Goal: Task Accomplishment & Management: Manage account settings

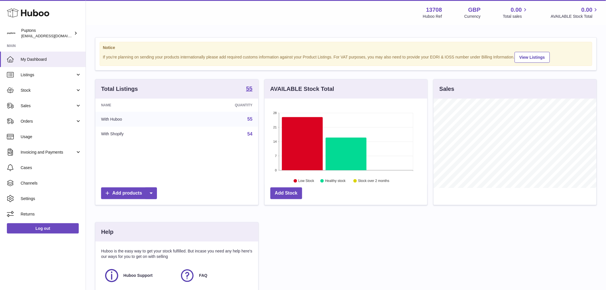
click at [33, 106] on span "Sales" at bounding box center [48, 105] width 55 height 5
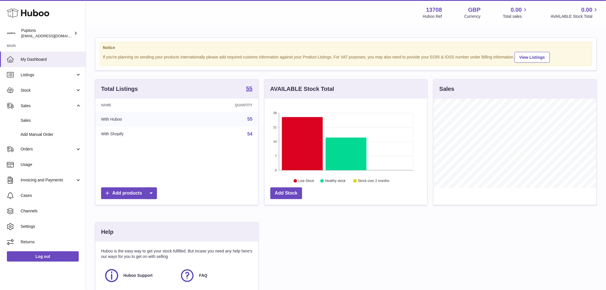
click at [40, 126] on link "Sales" at bounding box center [43, 120] width 86 height 14
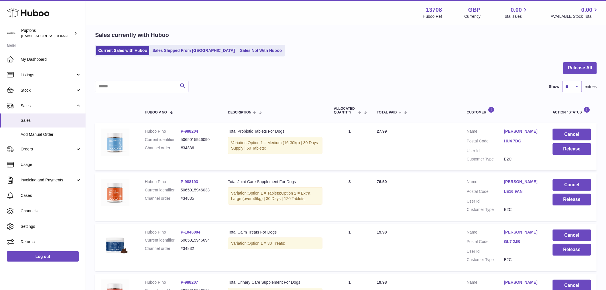
scroll to position [32, 0]
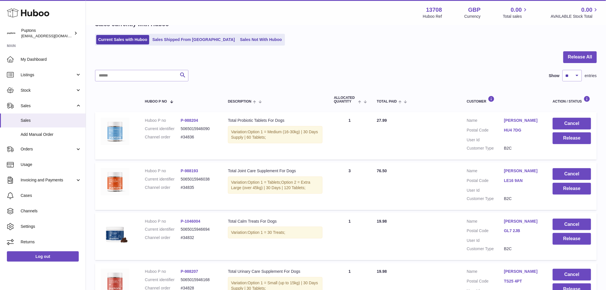
click at [246, 36] on link "Sales Not With Huboo" at bounding box center [261, 39] width 46 height 9
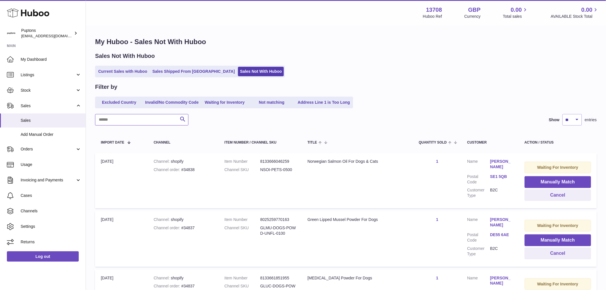
click at [131, 122] on input "text" at bounding box center [141, 119] width 93 height 11
paste input "*****"
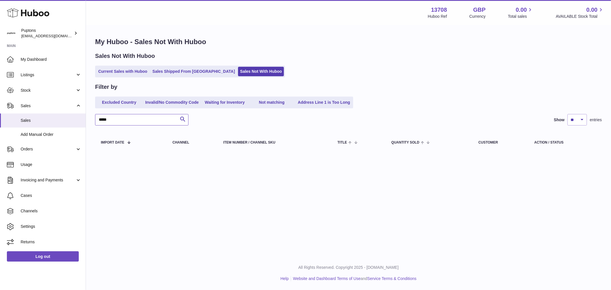
type input "*****"
click at [171, 79] on div "My Huboo - Sales Not With Huboo Sales Not With Huboo Current Sales with Huboo S…" at bounding box center [348, 95] width 525 height 139
click at [169, 71] on link "Sales Shipped From [GEOGRAPHIC_DATA]" at bounding box center [193, 71] width 87 height 9
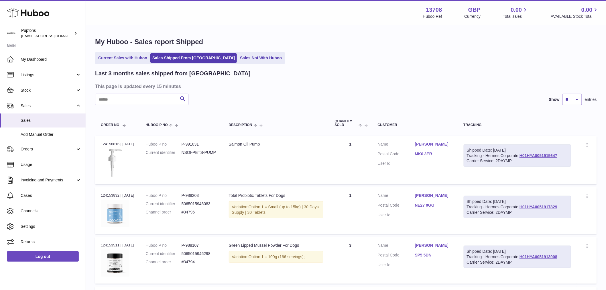
click at [146, 100] on input "text" at bounding box center [141, 99] width 93 height 11
paste input "*****"
type input "*****"
click at [180, 99] on icon "submit" at bounding box center [182, 98] width 7 height 7
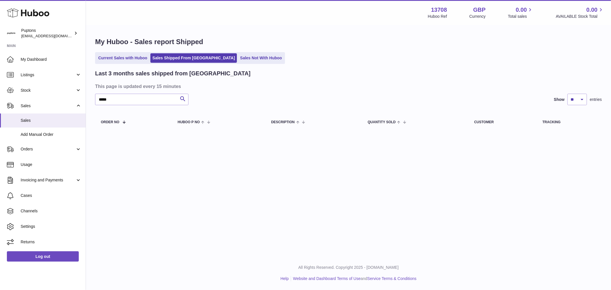
click at [125, 61] on link "Current Sales with Huboo" at bounding box center [122, 57] width 53 height 9
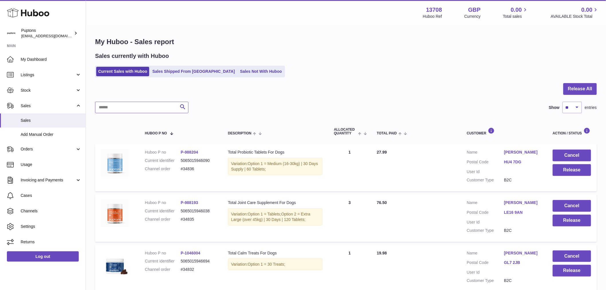
click at [125, 107] on input "text" at bounding box center [141, 107] width 93 height 11
paste input "*****"
type input "*****"
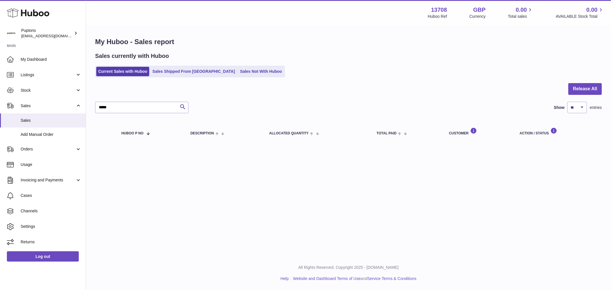
click at [238, 74] on link "Sales Not With Huboo" at bounding box center [261, 71] width 46 height 9
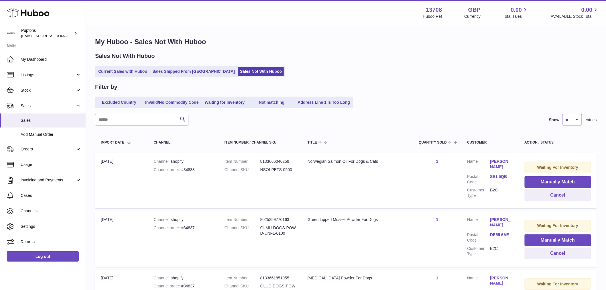
click at [193, 167] on div "Channel order #34838" at bounding box center [183, 169] width 59 height 5
copy div "34838"
drag, startPoint x: 551, startPoint y: 196, endPoint x: 476, endPoint y: 176, distance: 77.2
click at [551, 196] on button "Cancel" at bounding box center [558, 195] width 67 height 12
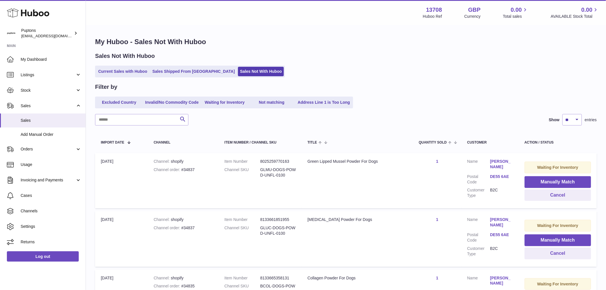
click at [194, 167] on div "Channel order #34837" at bounding box center [183, 169] width 59 height 5
copy div "34837"
click at [554, 199] on button "Cancel" at bounding box center [558, 195] width 67 height 12
click at [548, 193] on button "Cancel" at bounding box center [558, 195] width 67 height 12
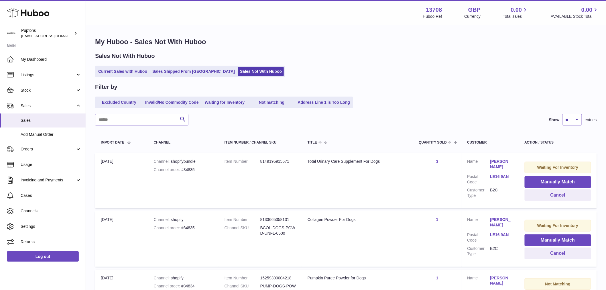
click at [266, 161] on dd "8149195915571" at bounding box center [279, 161] width 36 height 5
click at [193, 170] on div "Channel order #34835" at bounding box center [183, 169] width 59 height 5
copy div "34835"
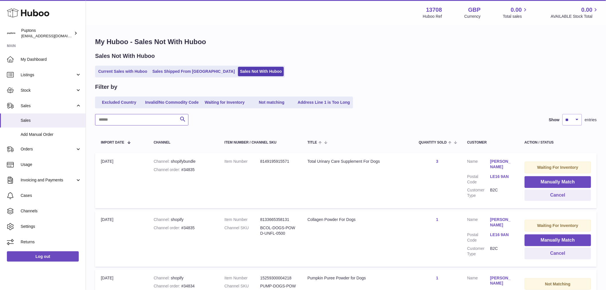
click at [151, 117] on input "text" at bounding box center [141, 119] width 93 height 11
paste input "*****"
type input "*****"
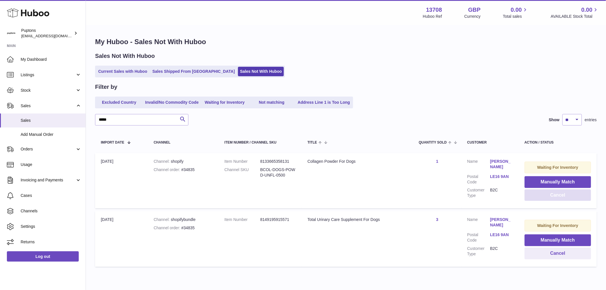
click at [560, 193] on button "Cancel" at bounding box center [558, 195] width 67 height 12
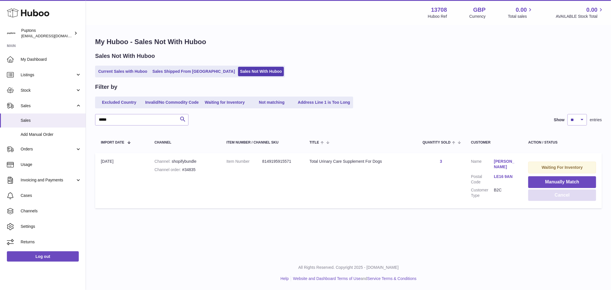
click at [560, 193] on button "Cancel" at bounding box center [563, 195] width 68 height 12
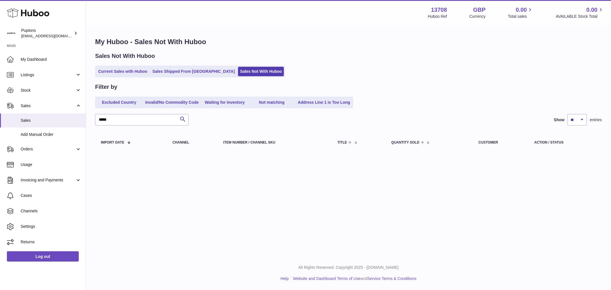
click at [135, 72] on link "Current Sales with Huboo" at bounding box center [122, 71] width 53 height 9
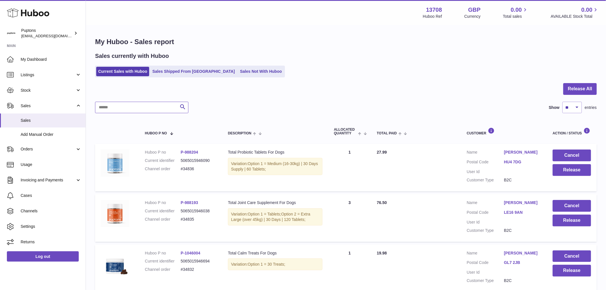
click at [131, 110] on input "text" at bounding box center [141, 107] width 93 height 11
paste input "*****"
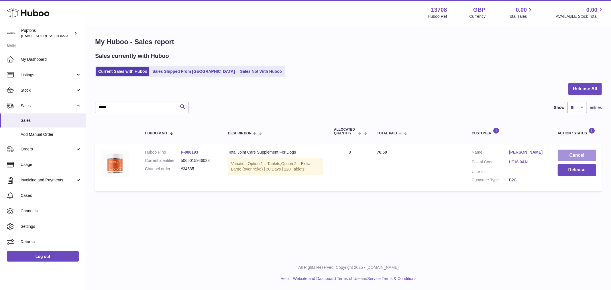
click at [572, 156] on button "Cancel" at bounding box center [577, 156] width 38 height 12
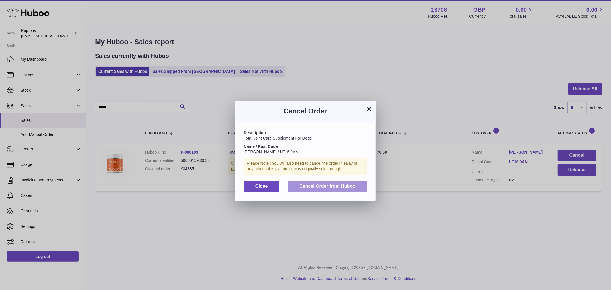
click at [338, 189] on span "Cancel Order from Huboo" at bounding box center [328, 186] width 56 height 5
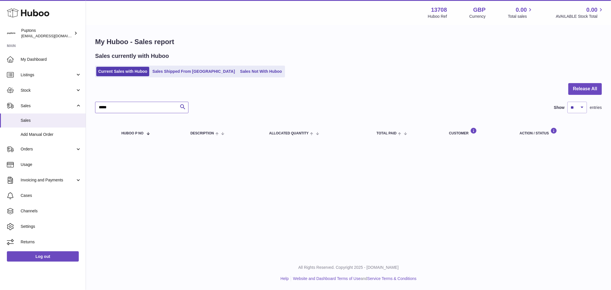
click at [162, 108] on input "*****" at bounding box center [141, 107] width 93 height 11
type input "*"
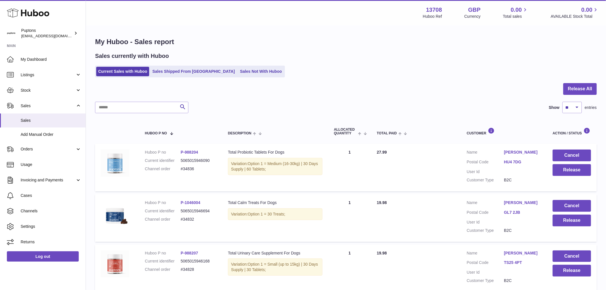
click at [238, 70] on link "Sales Not With Huboo" at bounding box center [261, 71] width 46 height 9
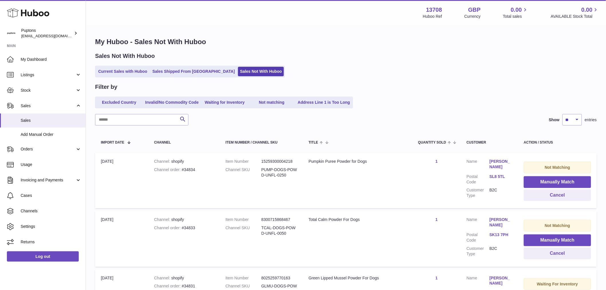
scroll to position [32, 0]
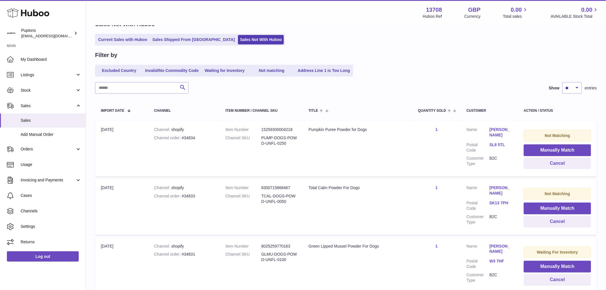
click at [187, 138] on div "Channel order #34834" at bounding box center [184, 137] width 60 height 5
copy div "34834"
drag, startPoint x: 562, startPoint y: 166, endPoint x: 556, endPoint y: 168, distance: 6.2
click at [562, 166] on button "Cancel" at bounding box center [557, 164] width 67 height 12
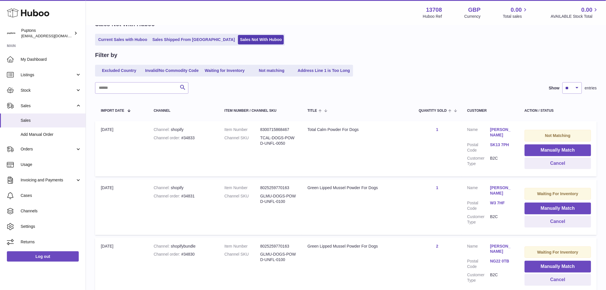
click at [193, 137] on div "Channel order #34833" at bounding box center [183, 137] width 59 height 5
copy div "34833"
click at [569, 149] on button "Manually Match" at bounding box center [558, 150] width 67 height 12
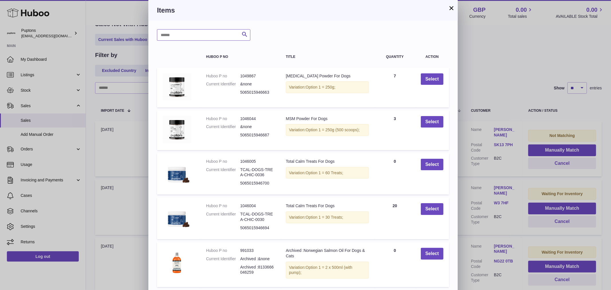
click at [202, 38] on input "text" at bounding box center [203, 34] width 93 height 11
type input "****"
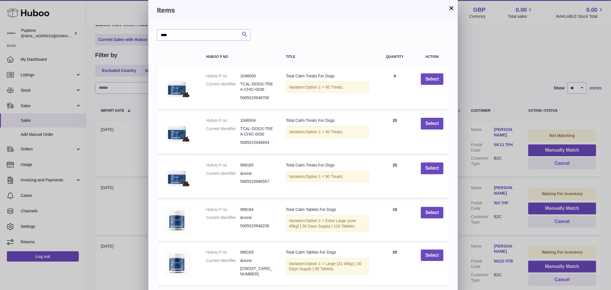
click at [455, 6] on div "Items" at bounding box center [303, 10] width 310 height 21
click at [454, 6] on button "×" at bounding box center [451, 8] width 7 height 7
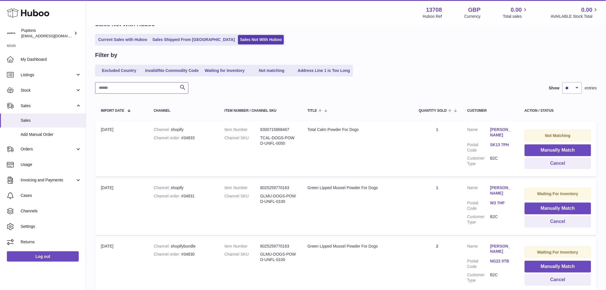
click at [165, 83] on input "text" at bounding box center [141, 87] width 93 height 11
type input "****"
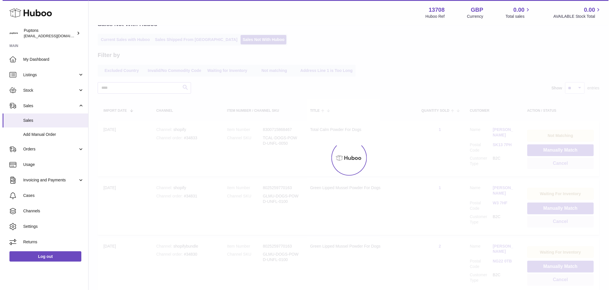
scroll to position [23, 0]
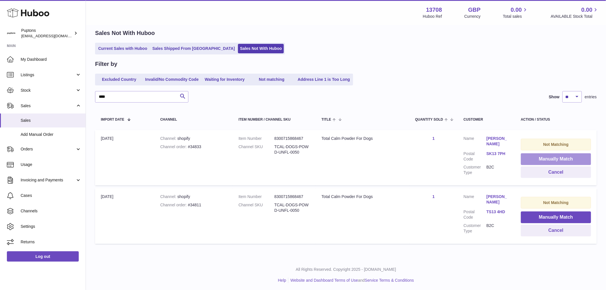
click at [541, 158] on button "Manually Match" at bounding box center [556, 159] width 70 height 12
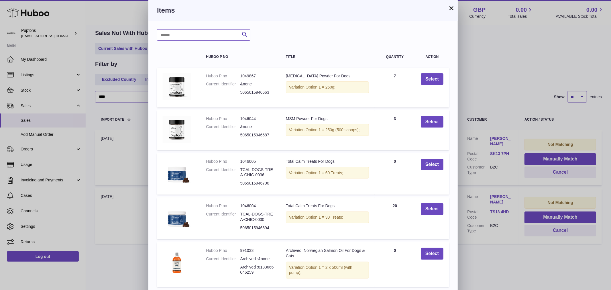
click at [176, 38] on input "text" at bounding box center [203, 34] width 93 height 11
type input "****"
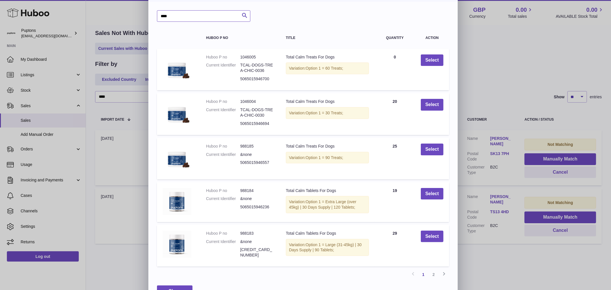
scroll to position [37, 0]
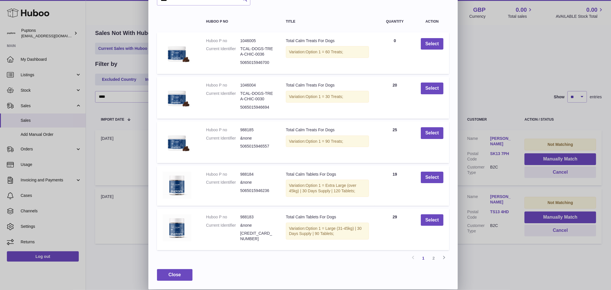
click at [431, 257] on link "2" at bounding box center [434, 258] width 10 height 10
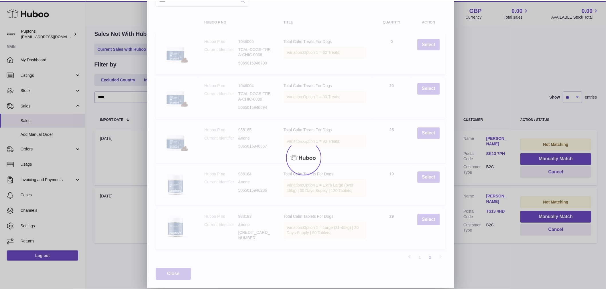
scroll to position [0, 0]
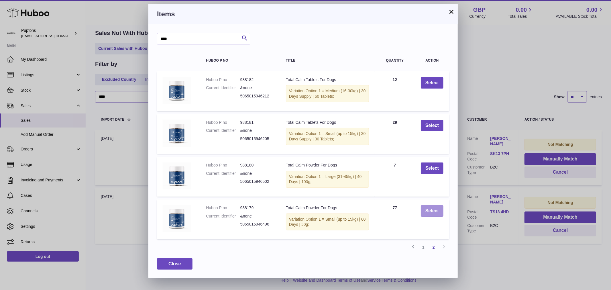
click at [431, 217] on button "Select" at bounding box center [432, 211] width 23 height 12
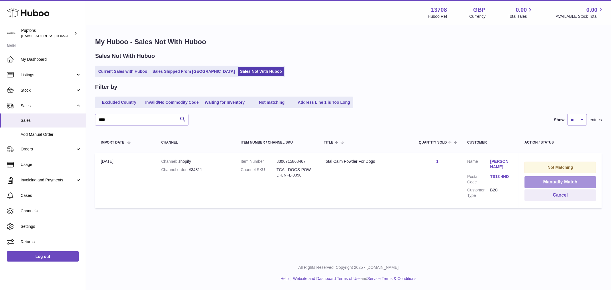
click at [546, 183] on button "Manually Match" at bounding box center [561, 182] width 72 height 12
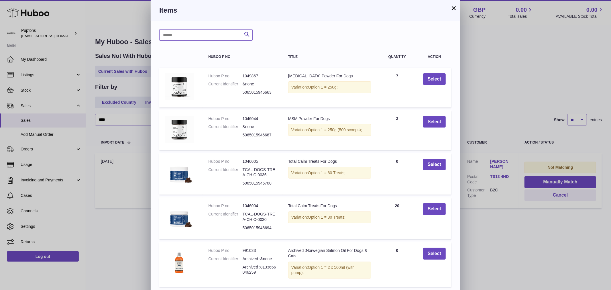
click at [193, 40] on input "text" at bounding box center [205, 34] width 93 height 11
type input "****"
click at [248, 35] on icon "submit" at bounding box center [247, 34] width 7 height 7
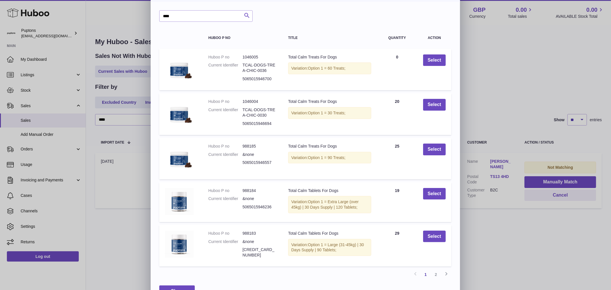
scroll to position [37, 0]
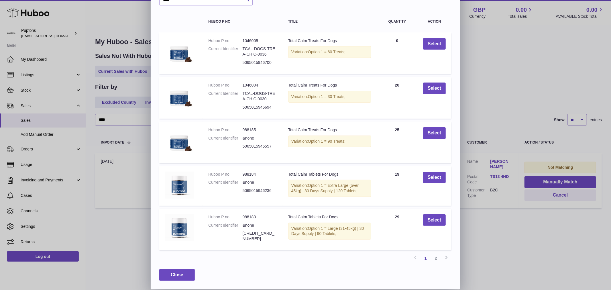
click at [436, 256] on link "2" at bounding box center [436, 258] width 10 height 10
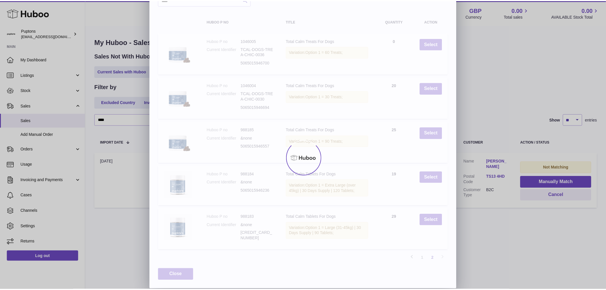
scroll to position [0, 0]
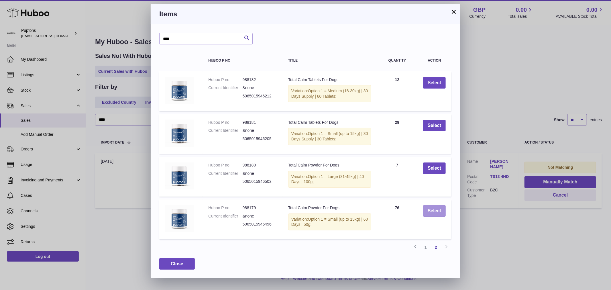
click at [429, 217] on button "Select" at bounding box center [434, 211] width 23 height 12
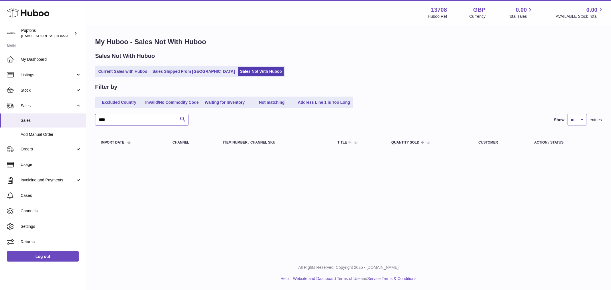
click at [158, 120] on input "****" at bounding box center [141, 119] width 93 height 11
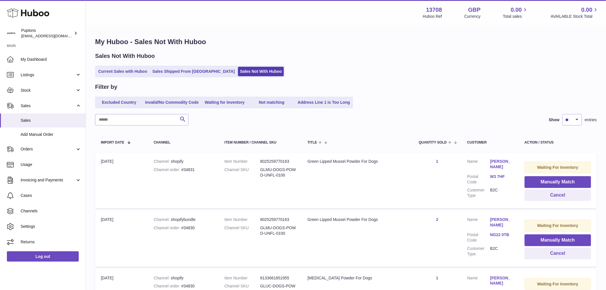
click at [130, 71] on link "Current Sales with Huboo" at bounding box center [122, 71] width 53 height 9
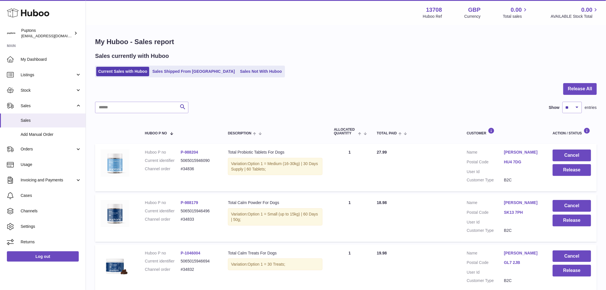
click at [240, 72] on link "Sales Not With Huboo" at bounding box center [261, 71] width 46 height 9
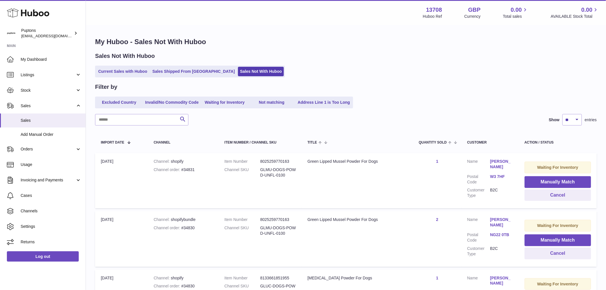
click at [188, 170] on div "Channel order #34831" at bounding box center [183, 169] width 59 height 5
copy div "34831"
click at [543, 197] on button "Cancel" at bounding box center [558, 195] width 67 height 12
click at [284, 175] on dd "GLMU-DOGS-POWD-UNFL-0100" at bounding box center [279, 172] width 36 height 11
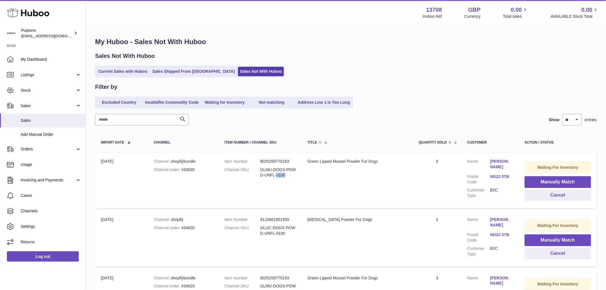
click at [284, 175] on dd "GLMU-DOGS-POWD-UNFL-0100" at bounding box center [279, 172] width 36 height 11
copy dd "0100"
click at [191, 167] on div "Channel order #34830" at bounding box center [183, 169] width 59 height 5
copy div "34830"
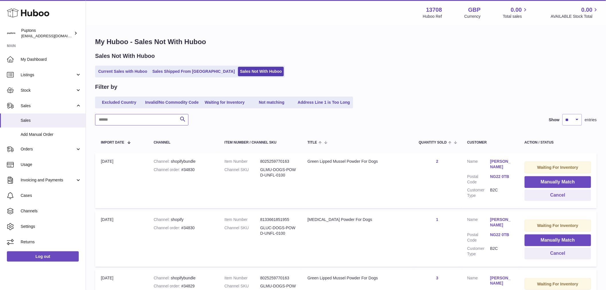
click at [125, 116] on input "text" at bounding box center [141, 119] width 93 height 11
paste input "*****"
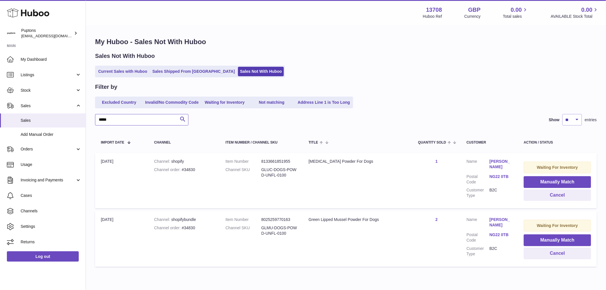
type input "*****"
click at [549, 199] on button "Cancel" at bounding box center [557, 195] width 67 height 12
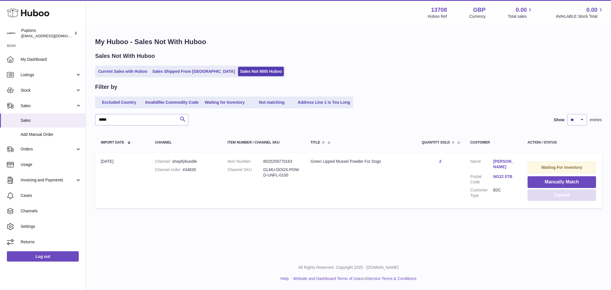
click at [554, 199] on button "Cancel" at bounding box center [562, 195] width 69 height 12
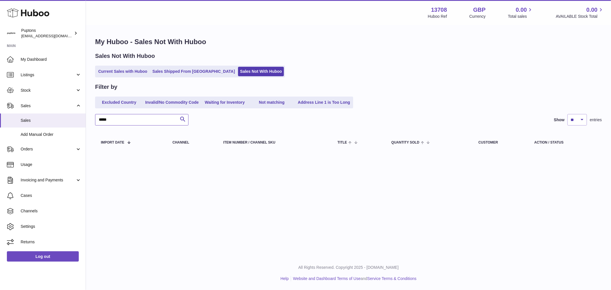
drag, startPoint x: 94, startPoint y: 125, endPoint x: 89, endPoint y: 125, distance: 4.3
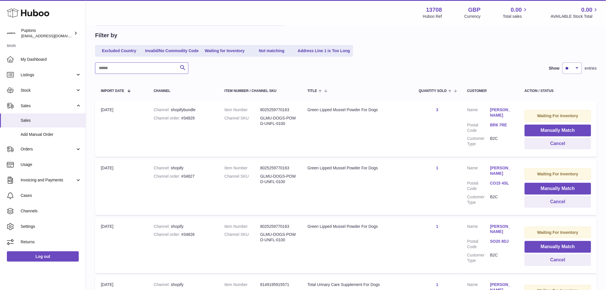
scroll to position [28, 0]
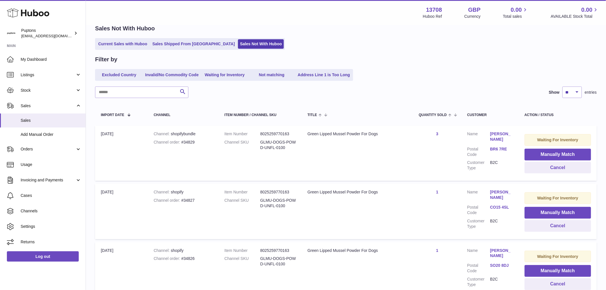
click at [281, 145] on dd "GLMU-DOGS-POWD-UNFL-0100" at bounding box center [279, 145] width 36 height 11
click at [190, 141] on div "Channel order #34829" at bounding box center [183, 142] width 59 height 5
copy div "34829"
drag, startPoint x: 568, startPoint y: 166, endPoint x: 500, endPoint y: 153, distance: 68.9
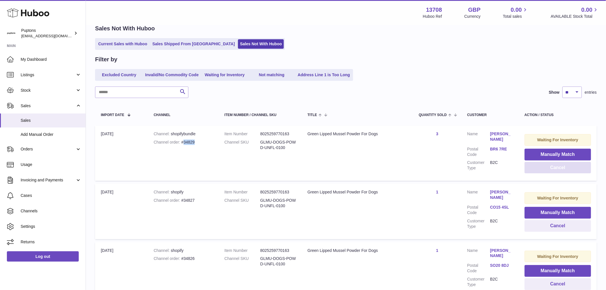
click at [568, 166] on button "Cancel" at bounding box center [558, 168] width 67 height 12
click at [194, 142] on div "Channel order #34827" at bounding box center [183, 142] width 58 height 5
copy div "34827"
click at [565, 167] on button "Cancel" at bounding box center [558, 168] width 67 height 12
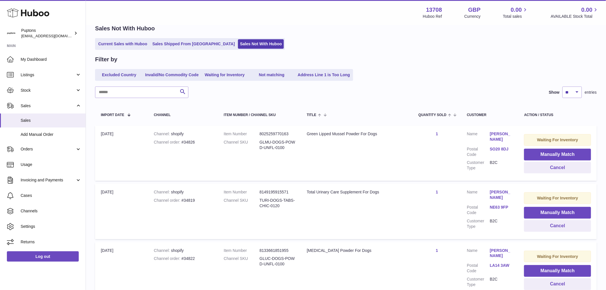
click at [192, 142] on div "Channel order #34826" at bounding box center [183, 142] width 58 height 5
copy div "34826"
drag, startPoint x: 569, startPoint y: 160, endPoint x: 562, endPoint y: 171, distance: 13.7
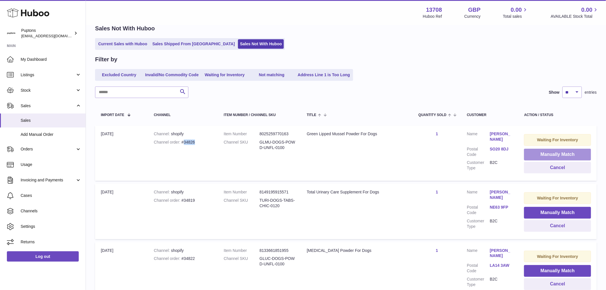
click at [562, 172] on td "Waiting For Inventory Manually Match Cancel" at bounding box center [558, 153] width 79 height 55
click at [556, 170] on button "Cancel" at bounding box center [558, 168] width 67 height 12
drag, startPoint x: 248, startPoint y: 147, endPoint x: 242, endPoint y: 146, distance: 5.8
click at [244, 146] on dt "Channel SKU" at bounding box center [242, 145] width 36 height 11
click at [191, 143] on div "Channel order #34819" at bounding box center [183, 142] width 58 height 5
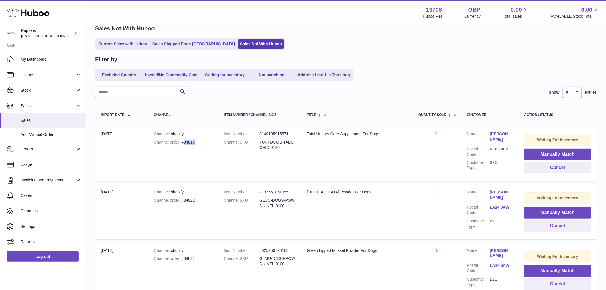
click at [191, 143] on div "Channel order #34819" at bounding box center [183, 142] width 58 height 5
copy div "34819"
click at [552, 171] on button "Cancel" at bounding box center [558, 168] width 67 height 12
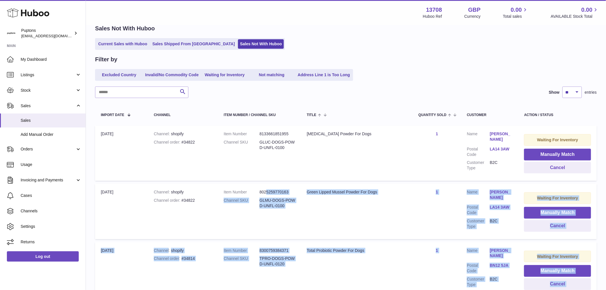
drag, startPoint x: 357, startPoint y: 183, endPoint x: 232, endPoint y: 182, distance: 125.3
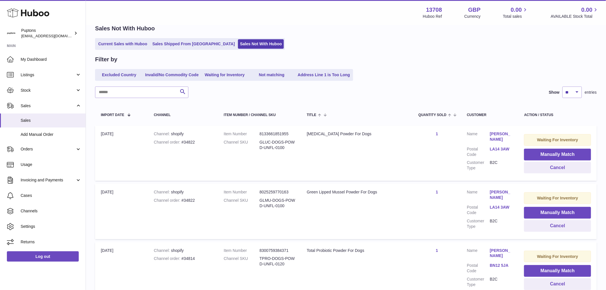
click at [193, 143] on div "Channel order #34822" at bounding box center [183, 142] width 58 height 5
copy div "34822"
click at [140, 95] on input "text" at bounding box center [141, 92] width 93 height 11
paste input "*****"
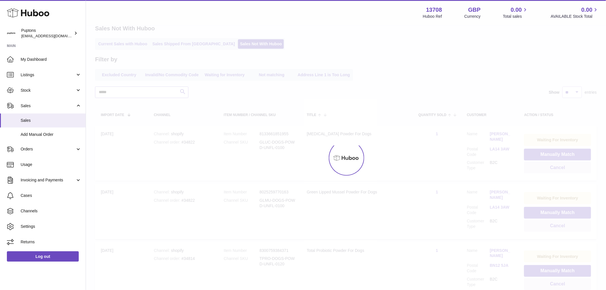
scroll to position [24, 0]
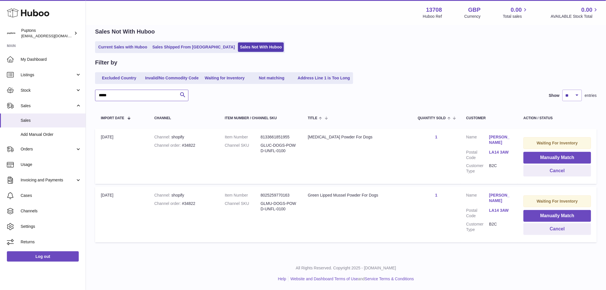
type input "*****"
click at [560, 170] on button "Cancel" at bounding box center [558, 171] width 68 height 12
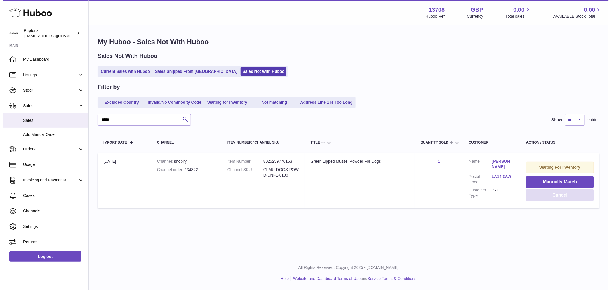
scroll to position [0, 0]
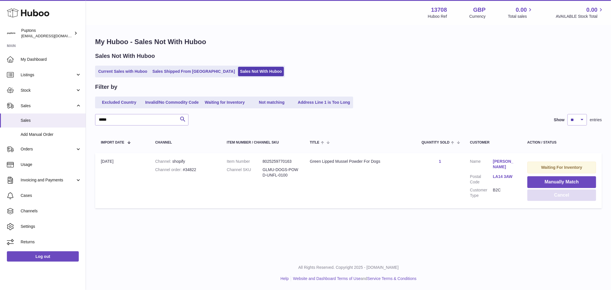
click at [553, 197] on button "Cancel" at bounding box center [562, 195] width 69 height 12
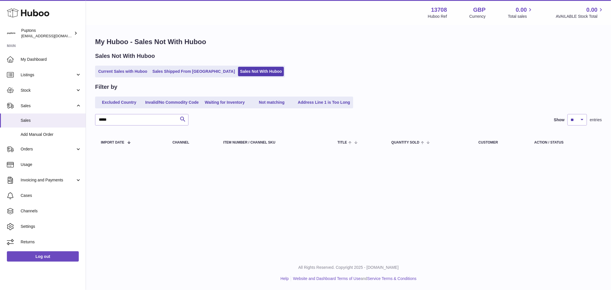
click at [119, 80] on div "My Huboo - Sales Not With Huboo Sales Not With Huboo Current Sales with Huboo S…" at bounding box center [348, 95] width 525 height 139
click at [118, 75] on link "Current Sales with Huboo" at bounding box center [122, 71] width 53 height 9
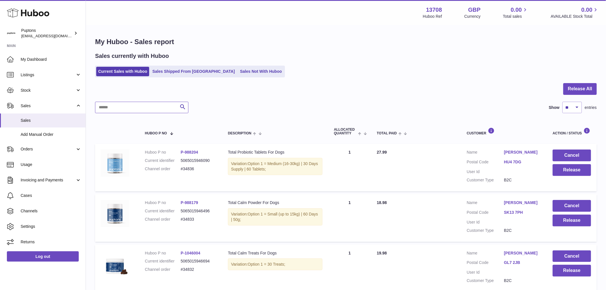
click at [148, 107] on input "text" at bounding box center [141, 107] width 93 height 11
paste input "*****"
type input "*****"
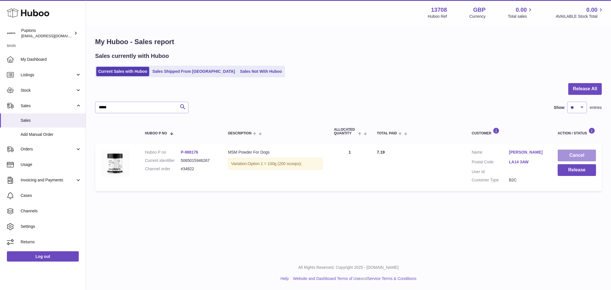
click at [569, 156] on button "Cancel" at bounding box center [577, 156] width 38 height 12
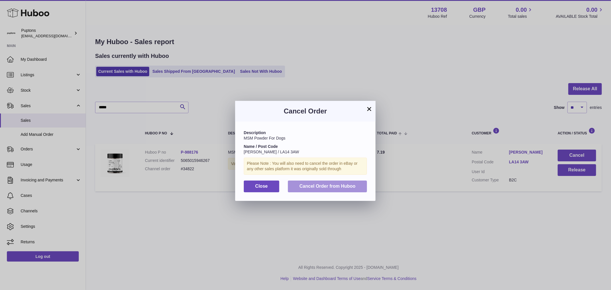
click at [322, 188] on span "Cancel Order from Huboo" at bounding box center [328, 186] width 56 height 5
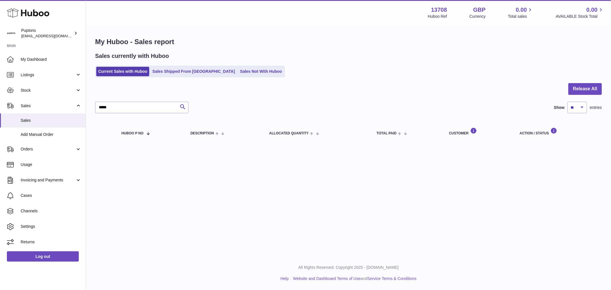
click at [238, 72] on link "Sales Not With Huboo" at bounding box center [261, 71] width 46 height 9
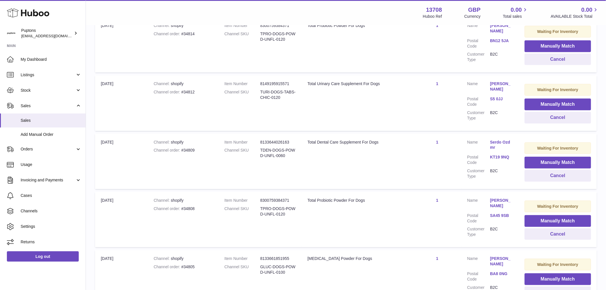
scroll to position [75, 0]
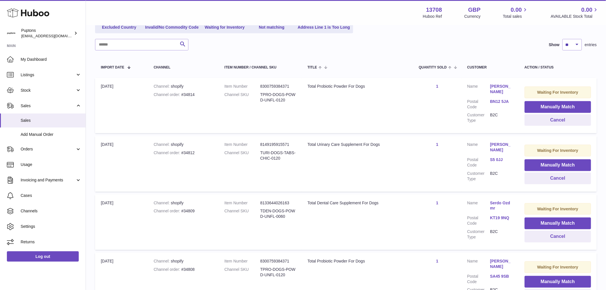
drag, startPoint x: 207, startPoint y: 109, endPoint x: 204, endPoint y: 103, distance: 6.3
click at [204, 104] on tr "Import date 5th Sep Channel shopify Channel order #34814 Item Number 8300759384…" at bounding box center [346, 105] width 502 height 55
click at [190, 94] on div "Channel order #34814" at bounding box center [183, 94] width 59 height 5
copy div "34814"
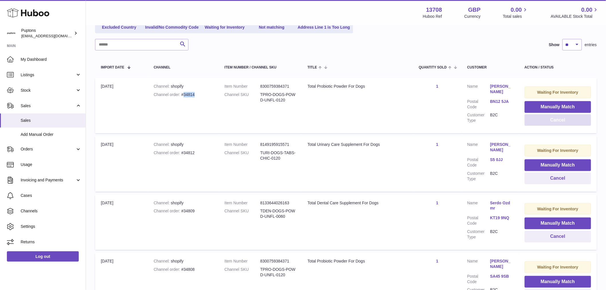
click at [554, 121] on button "Cancel" at bounding box center [558, 120] width 67 height 12
click at [190, 94] on div "Channel order #34812" at bounding box center [183, 94] width 59 height 5
copy div "34812"
click at [559, 121] on button "Cancel" at bounding box center [558, 120] width 67 height 12
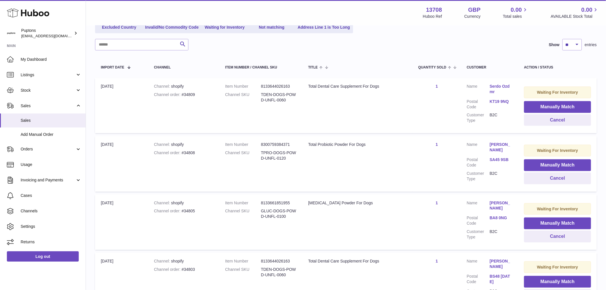
click at [191, 92] on div "Channel order #34809" at bounding box center [184, 94] width 60 height 5
copy div "34809"
click at [188, 95] on div "Channel order #34809" at bounding box center [184, 94] width 60 height 5
click at [188, 96] on div "Channel order #34809" at bounding box center [184, 94] width 60 height 5
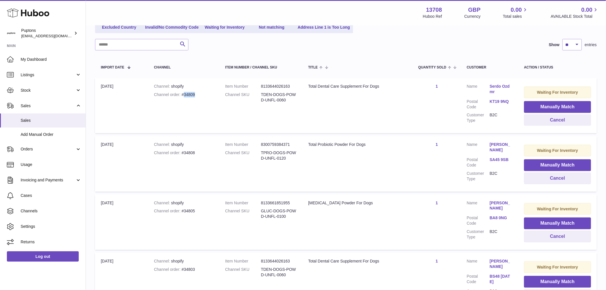
copy div "34809"
click at [571, 122] on button "Cancel" at bounding box center [558, 120] width 67 height 12
click at [191, 92] on div "Channel order #34808" at bounding box center [184, 94] width 60 height 5
copy div "34808"
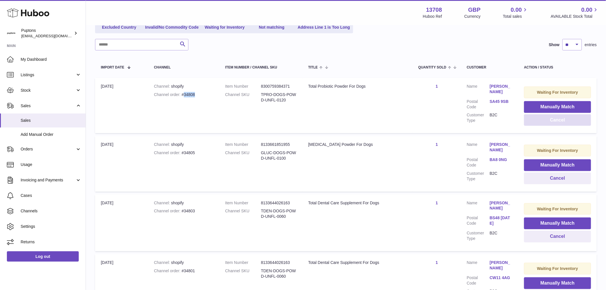
click at [550, 119] on button "Cancel" at bounding box center [558, 120] width 67 height 12
click at [193, 94] on div "Channel order #34805" at bounding box center [184, 94] width 60 height 5
copy div "34805"
click at [560, 125] on button "Cancel" at bounding box center [558, 120] width 67 height 12
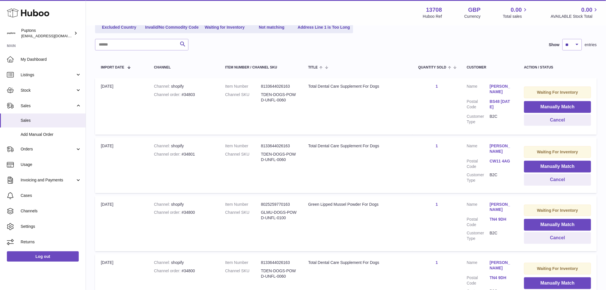
click at [190, 95] on div "Channel order #34803" at bounding box center [184, 94] width 60 height 5
copy div "34803"
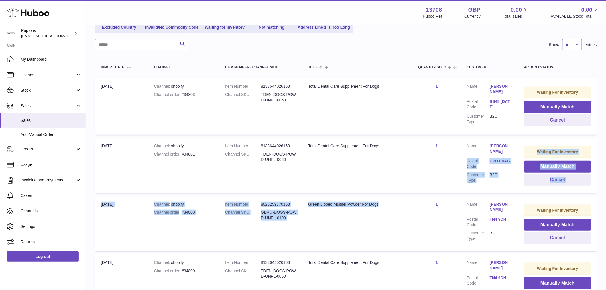
drag, startPoint x: 429, startPoint y: 194, endPoint x: 523, endPoint y: 132, distance: 112.6
click at [518, 150] on tbody "Import date 5th Sep Channel shopify Channel order #34803 Item Number 8133644026…" at bounding box center [346, 223] width 502 height 290
click at [557, 125] on button "Cancel" at bounding box center [558, 120] width 67 height 12
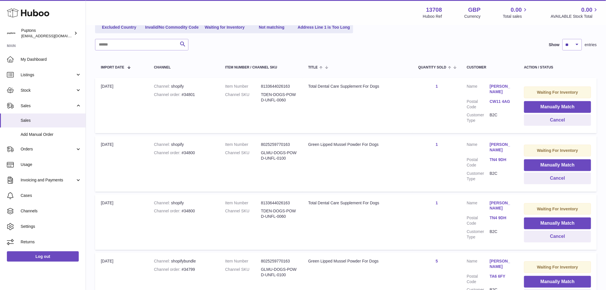
click at [187, 95] on div "Channel order #34801" at bounding box center [184, 94] width 60 height 5
click at [187, 94] on div "Channel order #34801" at bounding box center [184, 94] width 60 height 5
copy div "34801"
click at [572, 125] on button "Cancel" at bounding box center [558, 120] width 67 height 12
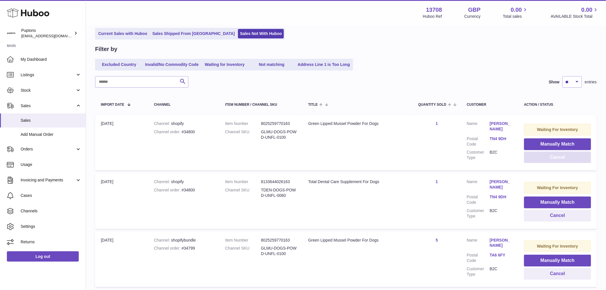
scroll to position [0, 0]
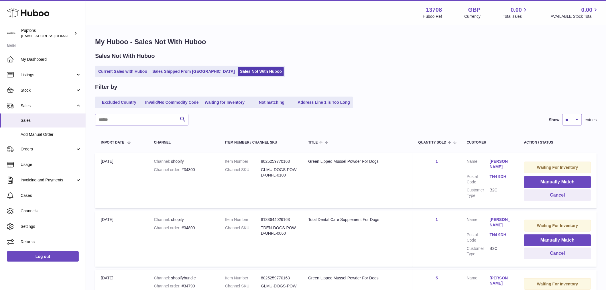
click at [128, 70] on link "Current Sales with Huboo" at bounding box center [122, 71] width 53 height 9
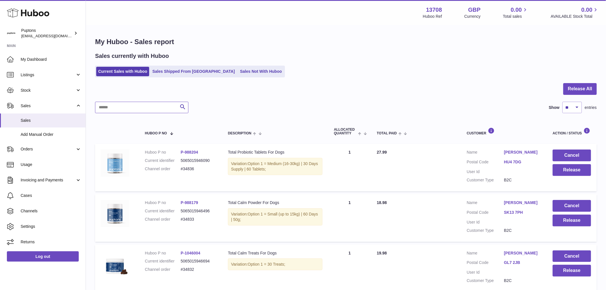
click at [129, 107] on input "text" at bounding box center [141, 107] width 93 height 11
paste input "*****"
type input "*****"
click at [182, 110] on icon "submit" at bounding box center [182, 106] width 7 height 7
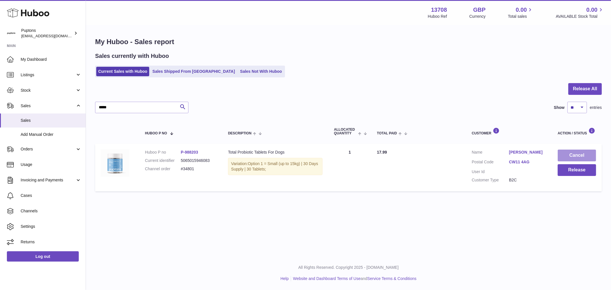
click at [572, 154] on button "Cancel" at bounding box center [577, 156] width 38 height 12
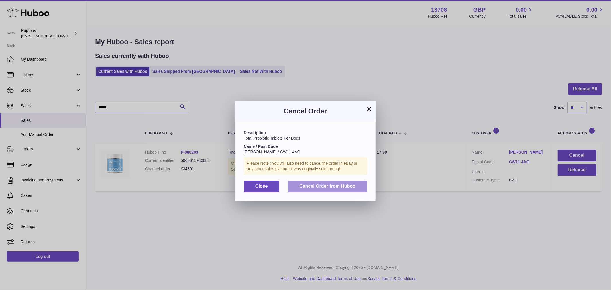
drag, startPoint x: 293, startPoint y: 189, endPoint x: 290, endPoint y: 187, distance: 4.3
click at [294, 189] on button "Cancel Order from Huboo" at bounding box center [327, 187] width 79 height 12
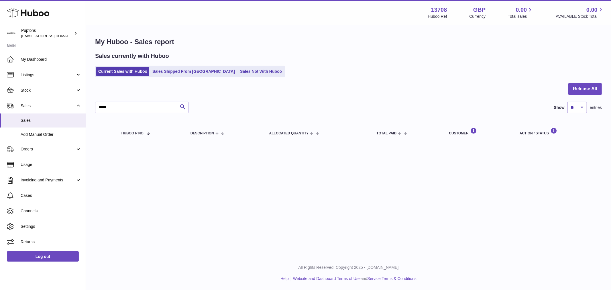
click at [238, 73] on link "Sales Not With Huboo" at bounding box center [261, 71] width 46 height 9
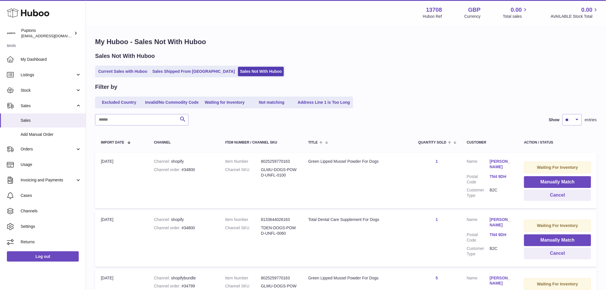
scroll to position [83, 0]
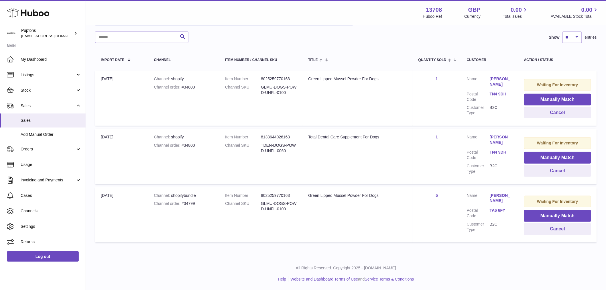
click at [189, 203] on div "Channel order #34799" at bounding box center [184, 203] width 60 height 5
copy div "34799"
click at [559, 228] on button "Cancel" at bounding box center [558, 229] width 67 height 12
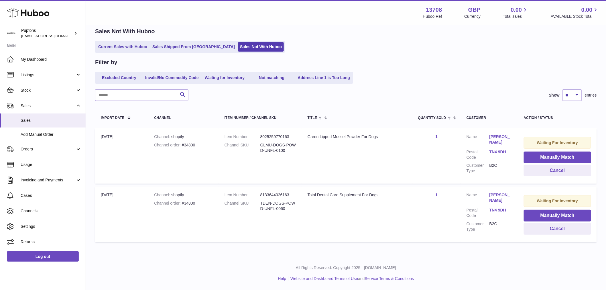
scroll to position [24, 0]
click at [192, 202] on div "Channel order #34800" at bounding box center [183, 203] width 59 height 5
copy div "34800"
click at [550, 230] on button "Cancel" at bounding box center [557, 229] width 67 height 12
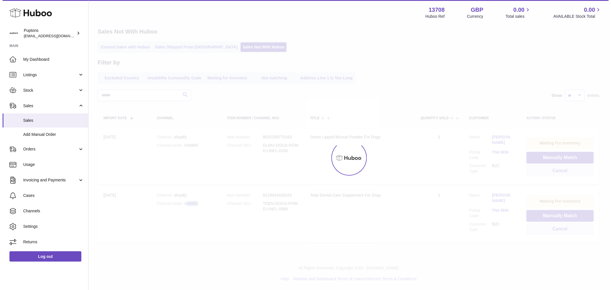
scroll to position [0, 0]
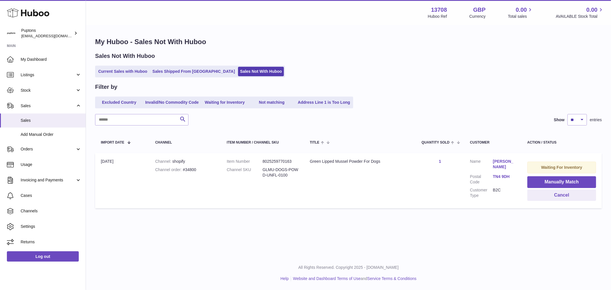
click at [246, 139] on th "Item Number / Channel SKU" at bounding box center [262, 142] width 83 height 16
click at [194, 169] on div "Channel order #34800" at bounding box center [185, 169] width 60 height 5
click at [188, 173] on td "Channel shopify Channel order #34800" at bounding box center [186, 180] width 72 height 55
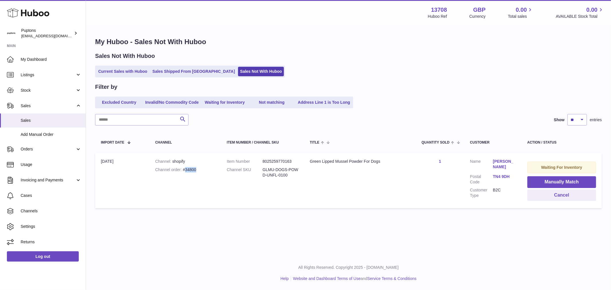
click at [188, 173] on td "Channel shopify Channel order #34800" at bounding box center [186, 180] width 72 height 55
click at [210, 183] on td "Channel shopify Channel order #34800" at bounding box center [186, 180] width 72 height 55
click at [557, 202] on td "Waiting For Inventory Manually Match Cancel" at bounding box center [562, 180] width 80 height 55
click at [552, 199] on button "Cancel" at bounding box center [562, 195] width 69 height 12
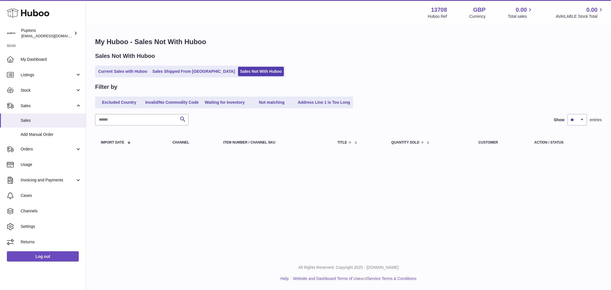
click at [122, 78] on div "My Huboo - Sales Not With Huboo Sales Not With Huboo Current Sales with Huboo S…" at bounding box center [348, 95] width 525 height 139
click at [123, 71] on link "Current Sales with Huboo" at bounding box center [122, 71] width 53 height 9
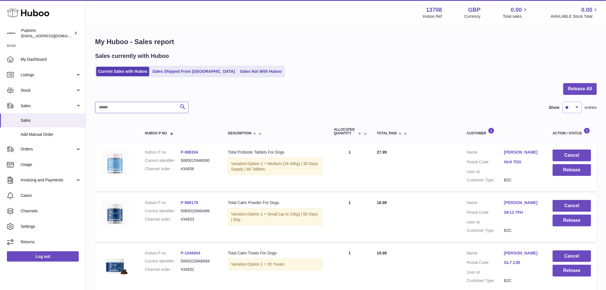
click at [131, 109] on input "text" at bounding box center [141, 107] width 93 height 11
paste input "*****"
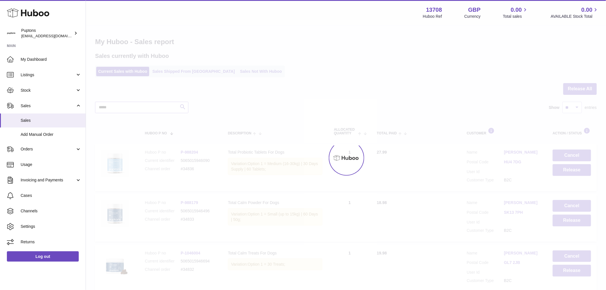
type input "*****"
click at [180, 104] on div at bounding box center [346, 158] width 520 height 264
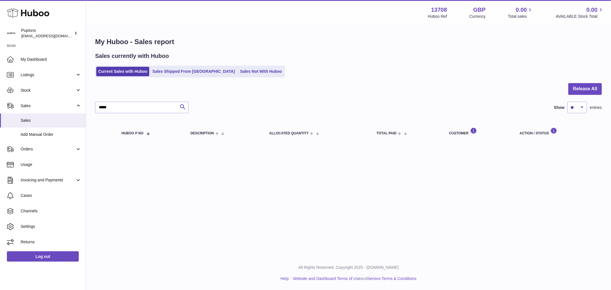
click at [238, 73] on link "Sales Not With Huboo" at bounding box center [261, 71] width 46 height 9
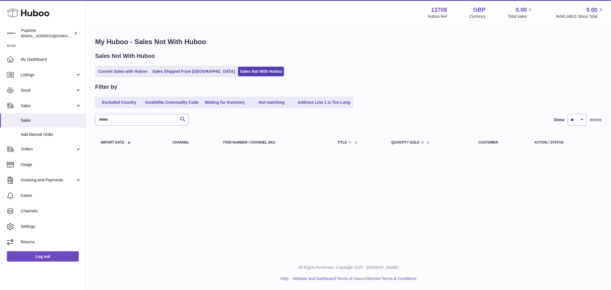
click at [126, 71] on link "Current Sales with Huboo" at bounding box center [122, 71] width 53 height 9
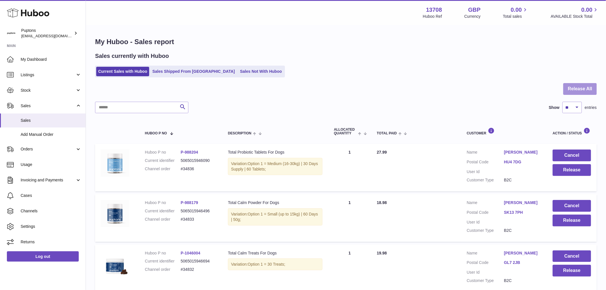
click at [573, 89] on button "Release All" at bounding box center [581, 89] width 34 height 12
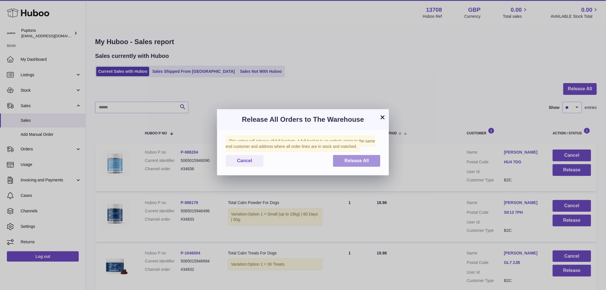
click at [350, 163] on span "Release All" at bounding box center [357, 160] width 24 height 5
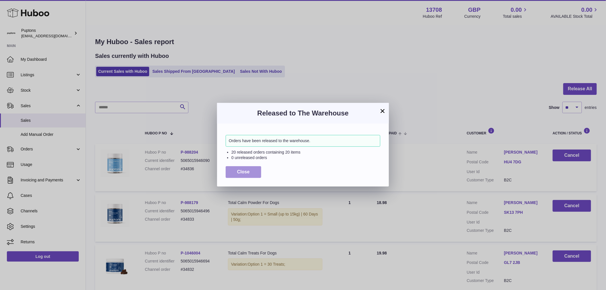
click at [254, 174] on button "Close" at bounding box center [244, 172] width 36 height 12
